Goal: Information Seeking & Learning: Learn about a topic

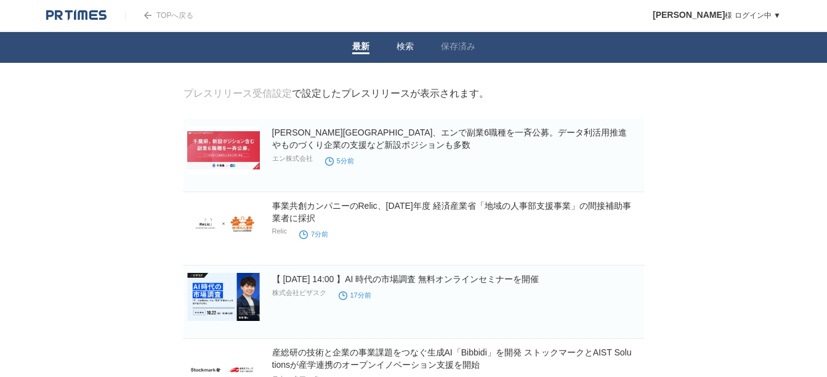
click at [409, 50] on link "検索" at bounding box center [405, 47] width 17 height 13
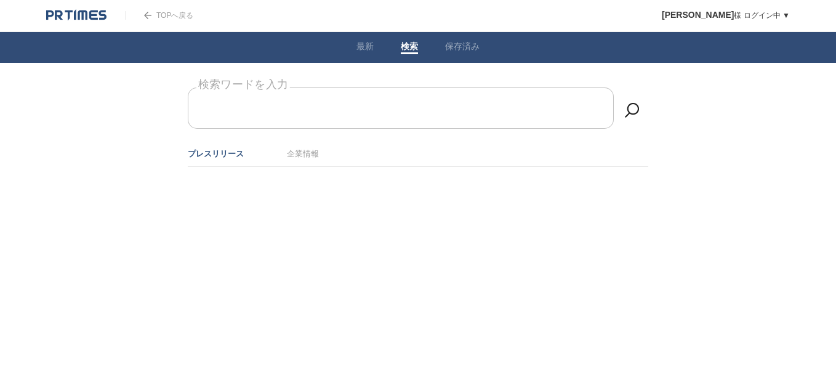
click at [257, 87] on form "検索ワードを入力" at bounding box center [418, 87] width 461 height 0
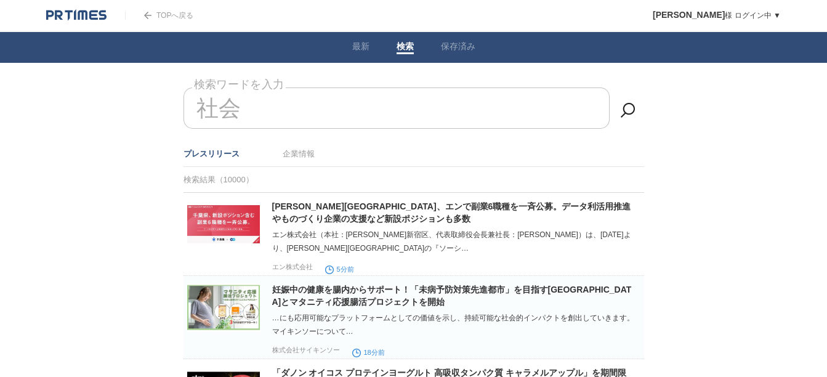
type input "社"
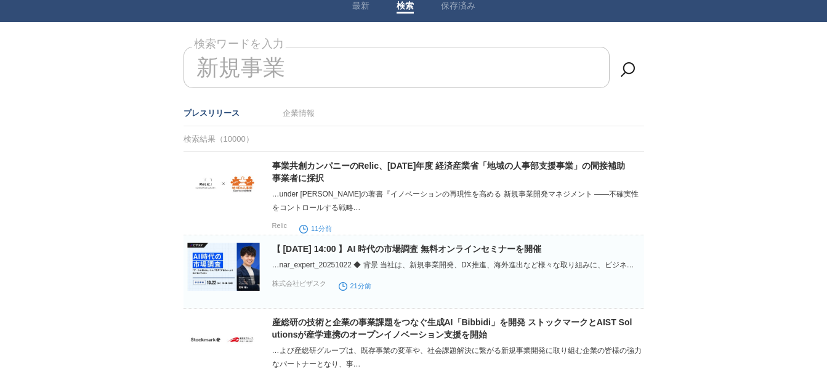
scroll to position [47, 0]
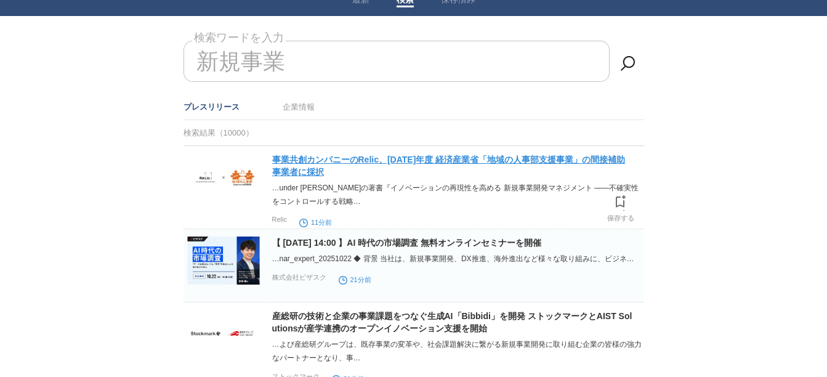
click at [489, 158] on link "事業共創カンパニーのRelic、[DATE]年度 経済産業省「地域の人事部支援事業」の間接補助事業者に採択" at bounding box center [448, 166] width 353 height 22
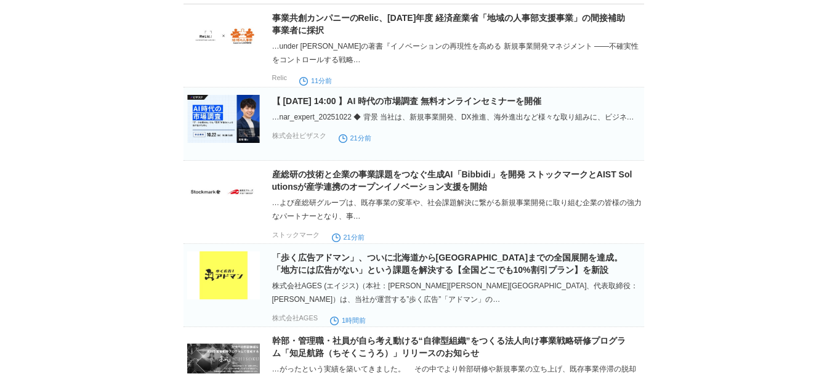
scroll to position [191, 0]
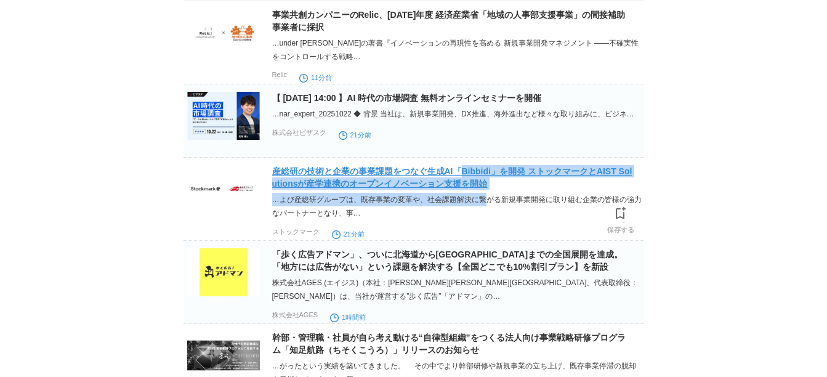
drag, startPoint x: 481, startPoint y: 198, endPoint x: 464, endPoint y: 179, distance: 25.3
click at [464, 179] on div "産総研の技術と企業の事業課題をつなぐ生成AI「Bibbidi」を開発 ストックマークとAIST Solutionsが産学連携のオープンイノベーション支援を開始…" at bounding box center [456, 202] width 369 height 75
click at [464, 179] on link "産総研の技術と企業の事業課題をつなぐ生成AI「Bibbidi」を開発 ストックマークとAIST Solutionsが産学連携のオープンイノベーション支援を開始" at bounding box center [452, 177] width 360 height 22
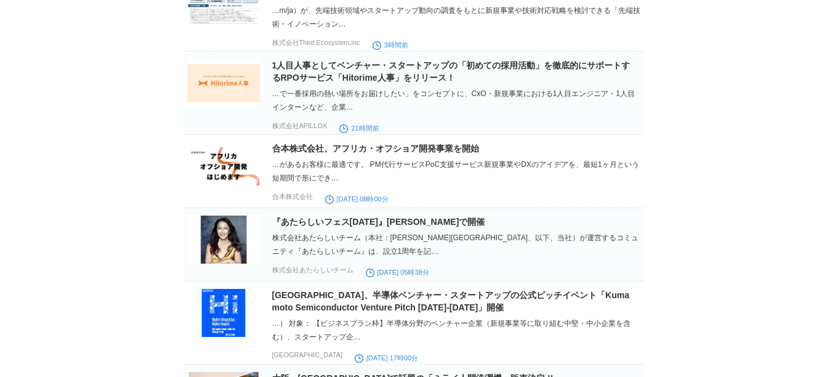
scroll to position [0, 0]
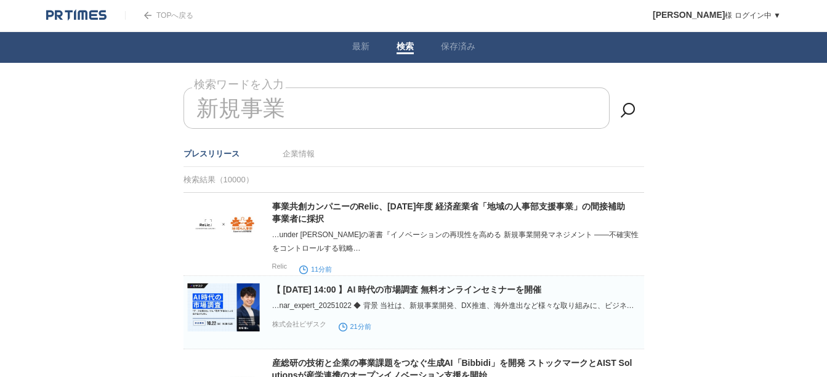
click at [352, 100] on input "新規事業" at bounding box center [396, 107] width 426 height 41
type input "新"
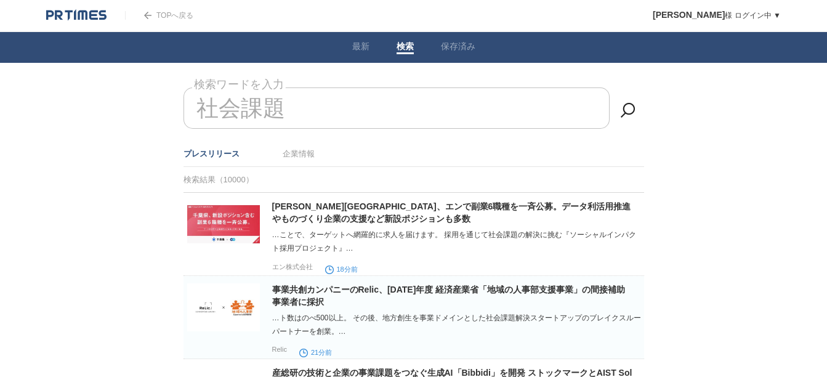
click at [334, 108] on input "社会課題" at bounding box center [396, 107] width 426 height 41
type input "社"
